Goal: Obtain resource: Download file/media

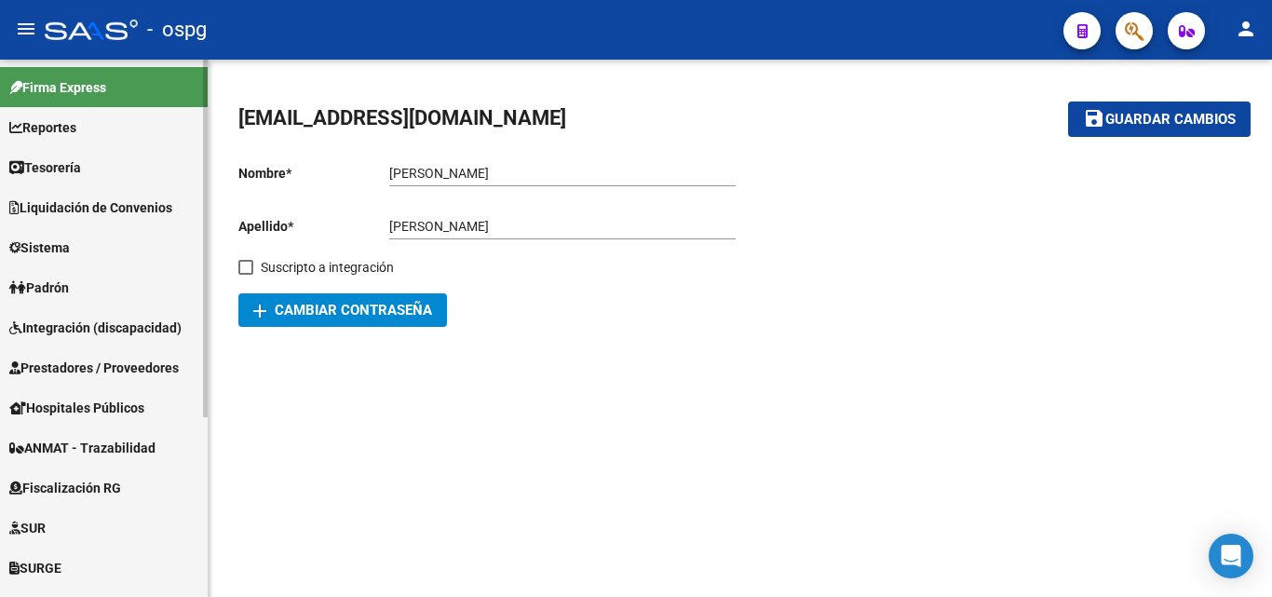
click at [84, 372] on span "Prestadores / Proveedores" at bounding box center [93, 368] width 169 height 20
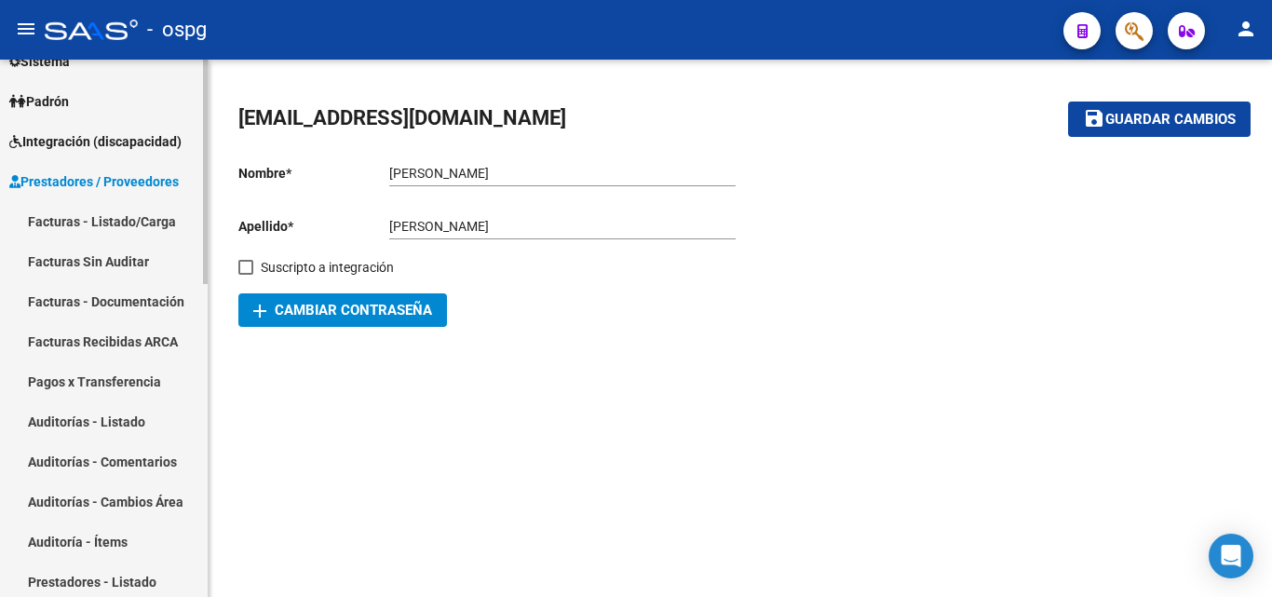
scroll to position [372, 0]
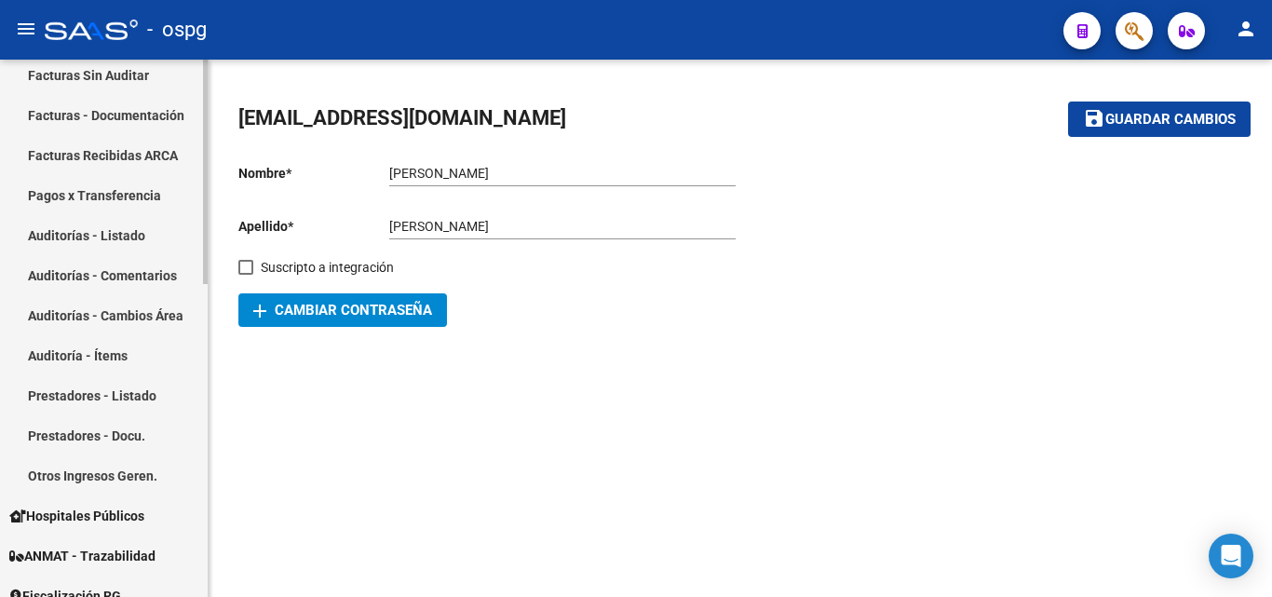
click at [114, 437] on link "Prestadores - Docu." at bounding box center [104, 435] width 208 height 40
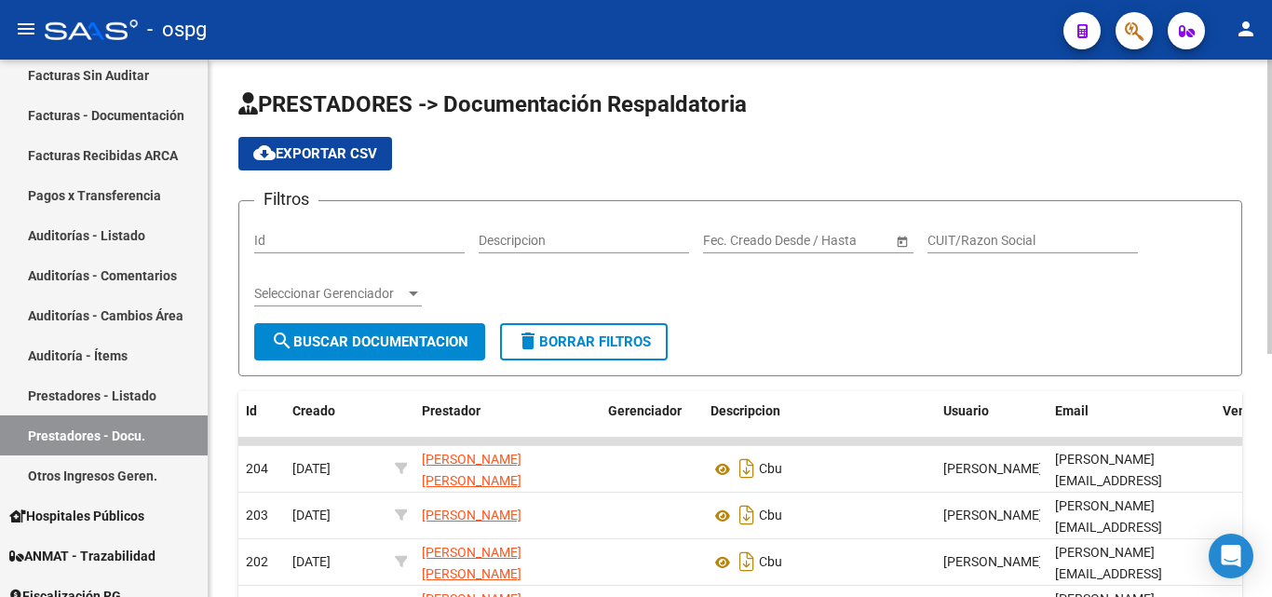
click at [998, 235] on input "CUIT/Razon Social" at bounding box center [1032, 241] width 210 height 16
paste input "27312569030"
type input "27312569030"
click at [358, 346] on span "search Buscar Documentacion" at bounding box center [369, 341] width 197 height 17
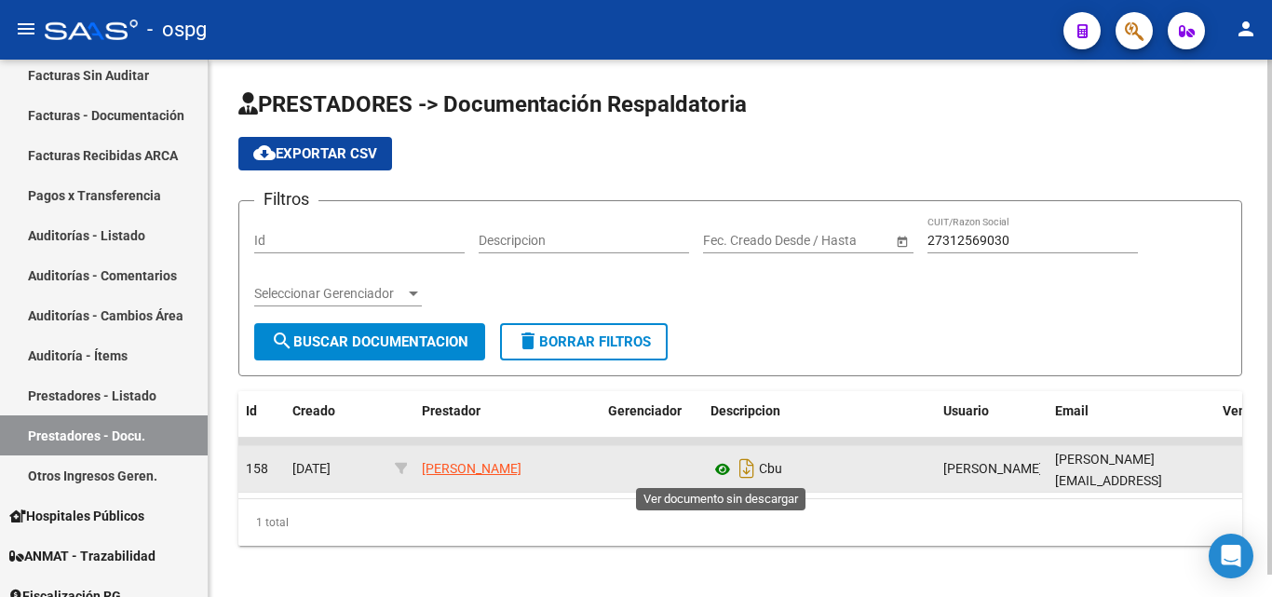
click at [723, 473] on icon at bounding box center [722, 469] width 24 height 22
